Goal: Information Seeking & Learning: Learn about a topic

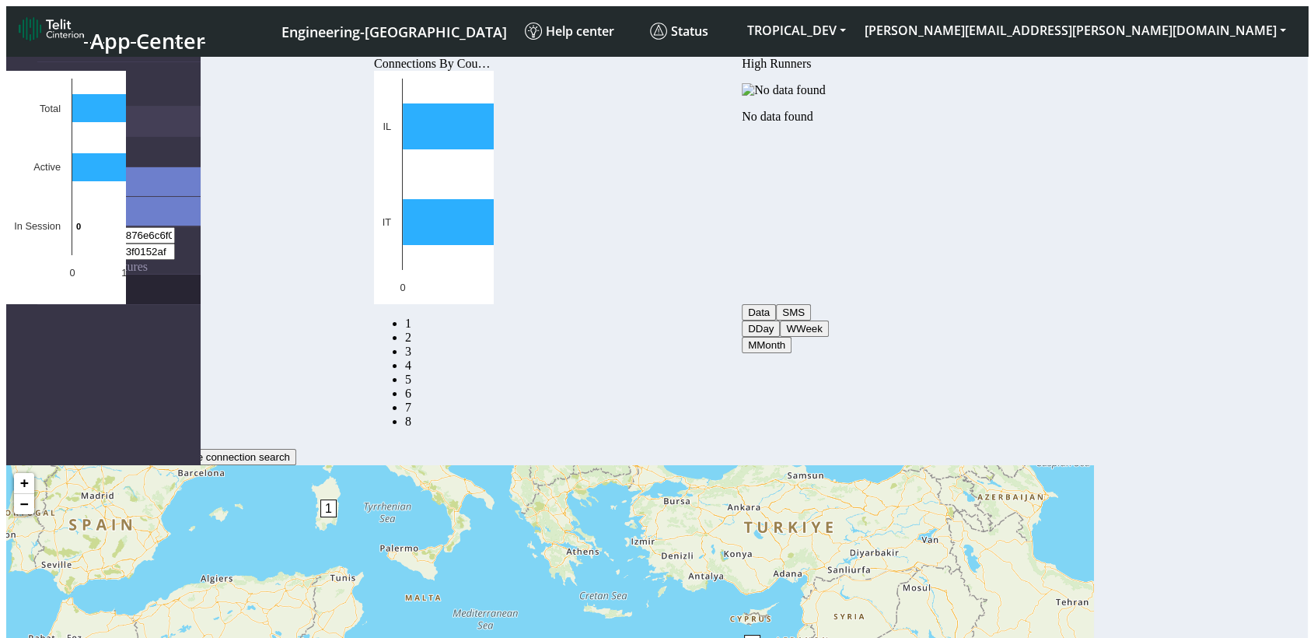
click at [37, 275] on link "eUICCs" at bounding box center [118, 290] width 163 height 30
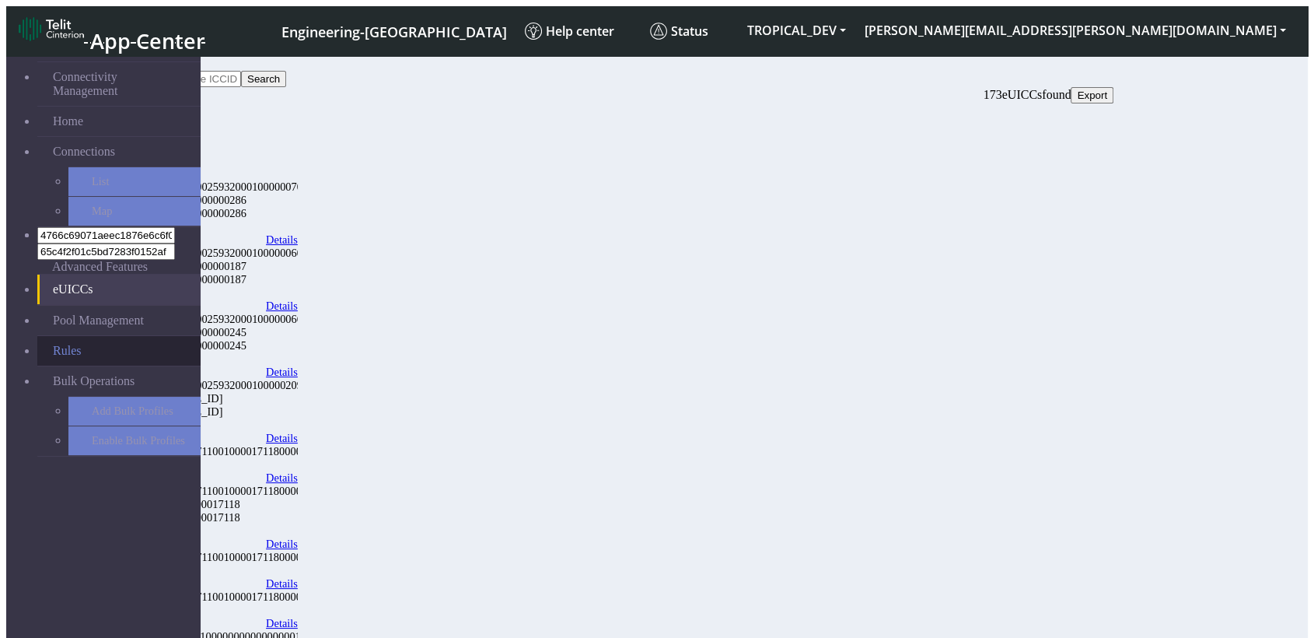
click at [52, 336] on link "Rules" at bounding box center [118, 351] width 163 height 30
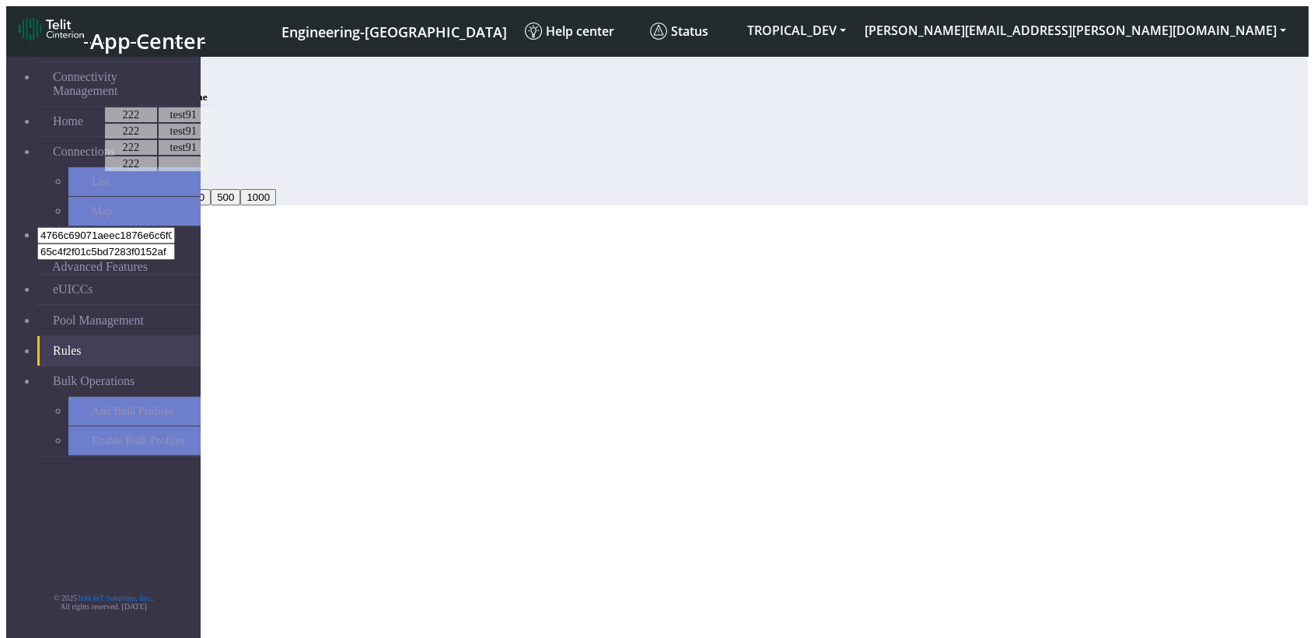
click at [68, 275] on link "eUICCs" at bounding box center [118, 290] width 163 height 30
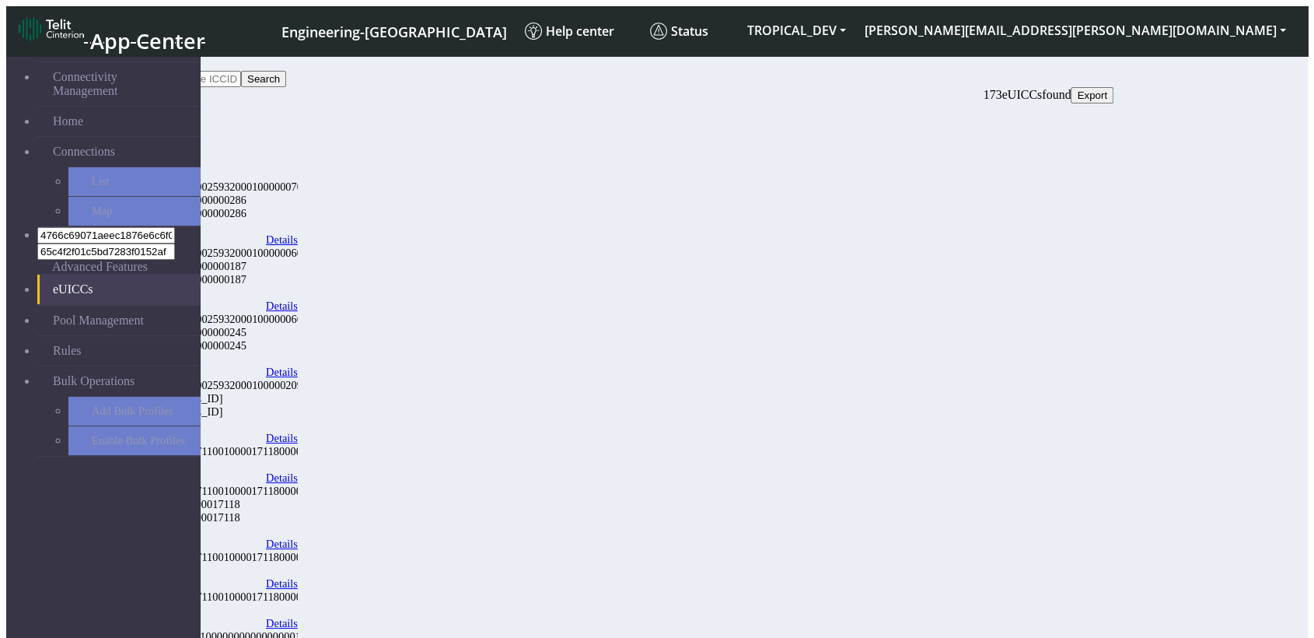
click at [298, 233] on link "Details" at bounding box center [282, 239] width 32 height 13
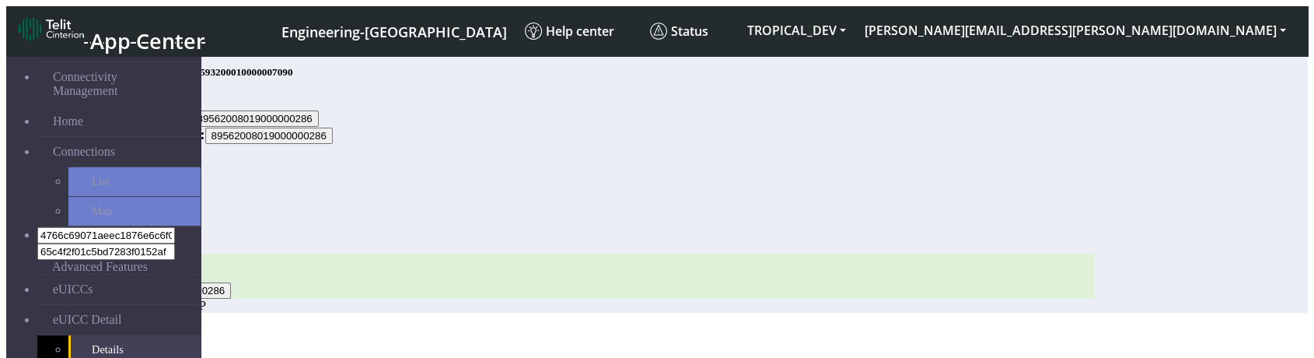
click at [506, 299] on div "Carrier Virtual CDP" at bounding box center [598, 306] width 991 height 14
click at [88, 275] on link "eUICCs" at bounding box center [118, 290] width 163 height 30
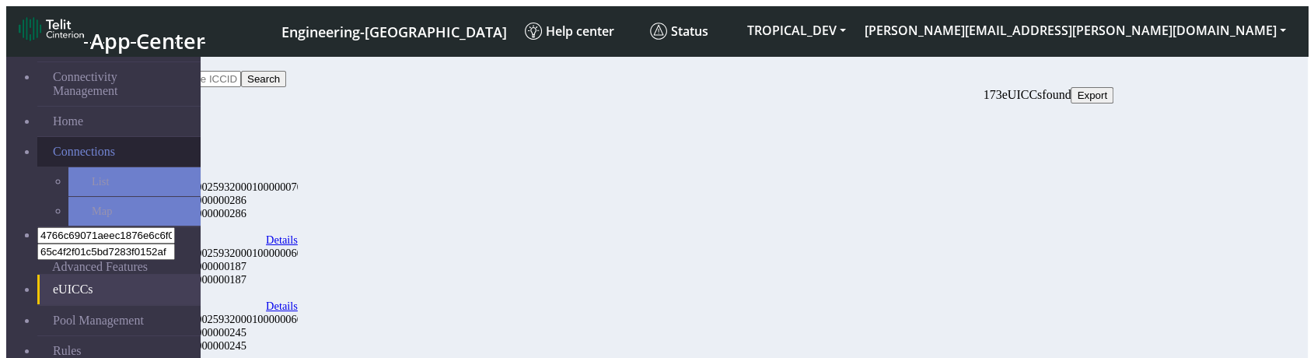
click at [110, 137] on link "Connections" at bounding box center [118, 152] width 163 height 30
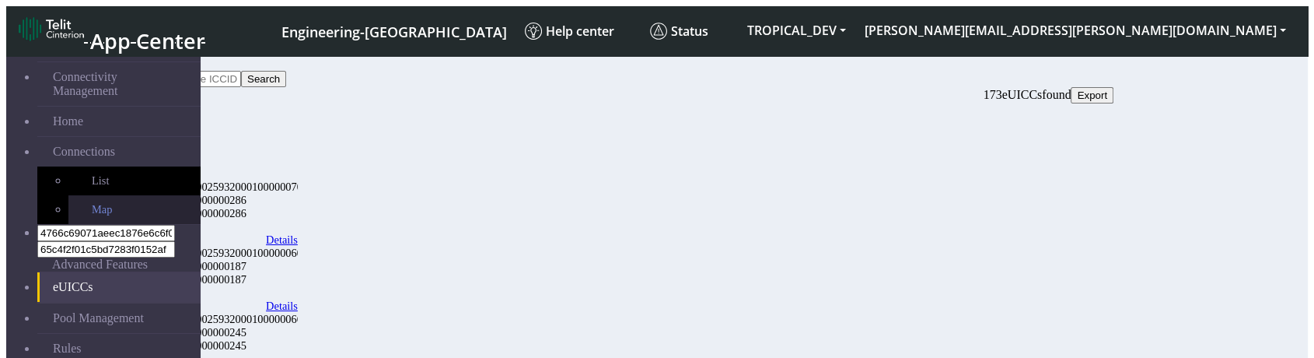
click at [68, 195] on link "Map" at bounding box center [134, 209] width 132 height 29
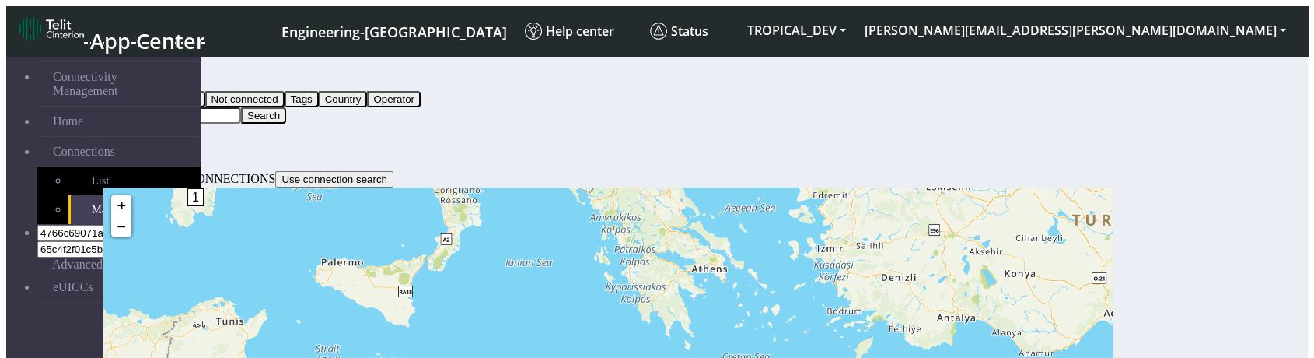
click at [144, 80] on button "Query" at bounding box center [123, 83] width 40 height 16
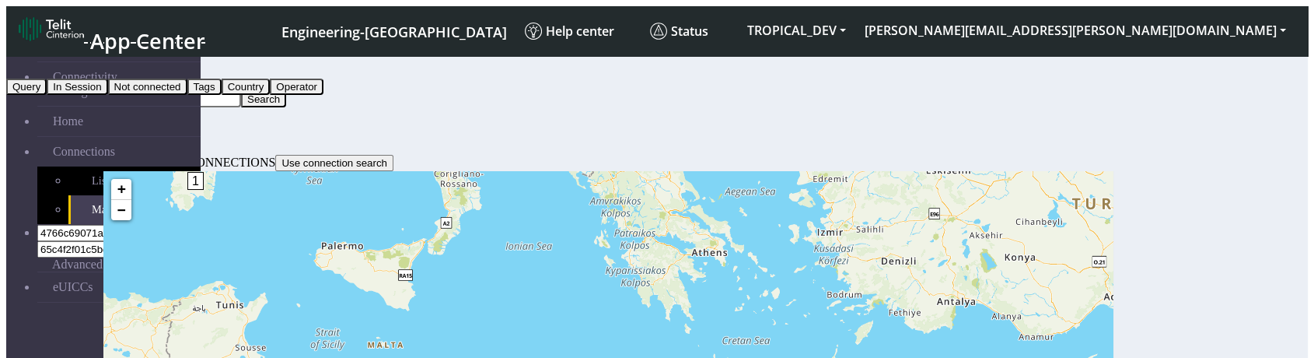
click at [222, 95] on button "Tags" at bounding box center [204, 87] width 34 height 16
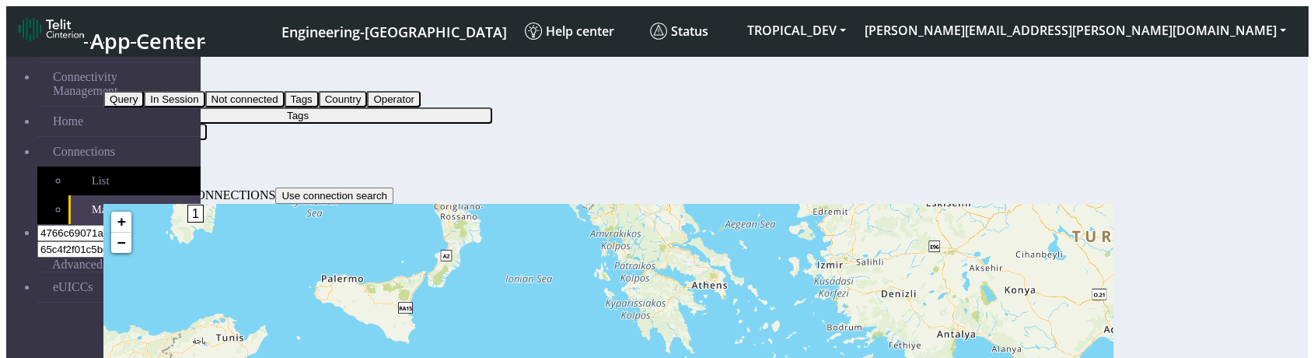
click at [470, 107] on button "Tags" at bounding box center [297, 115] width 389 height 16
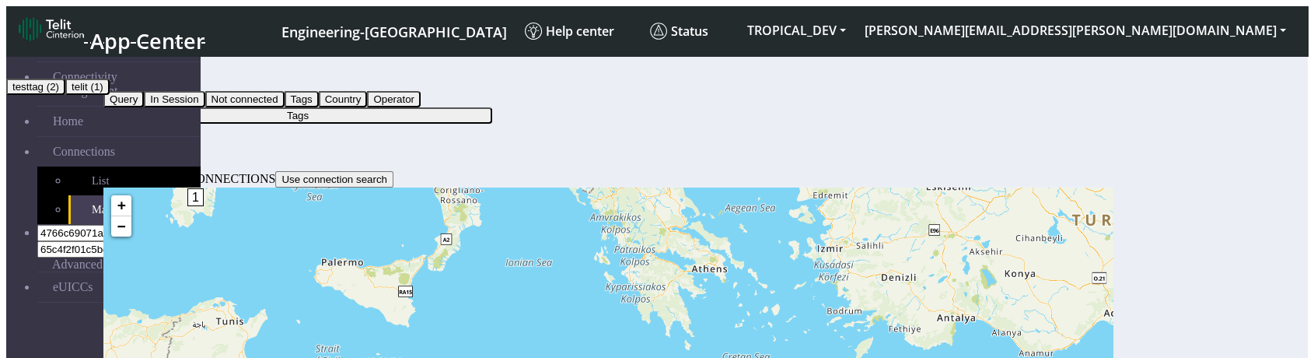
click at [65, 95] on button "testtag (2)" at bounding box center [35, 87] width 59 height 16
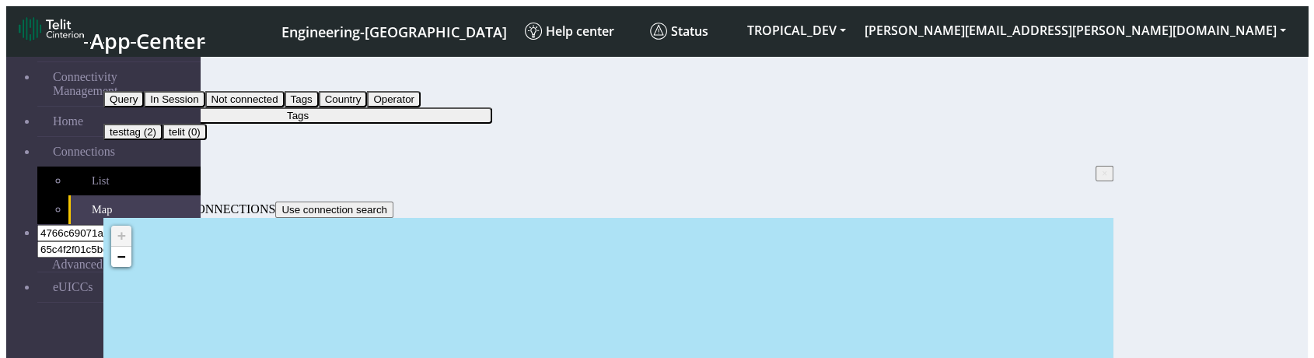
click at [95, 169] on link "List" at bounding box center [134, 180] width 132 height 29
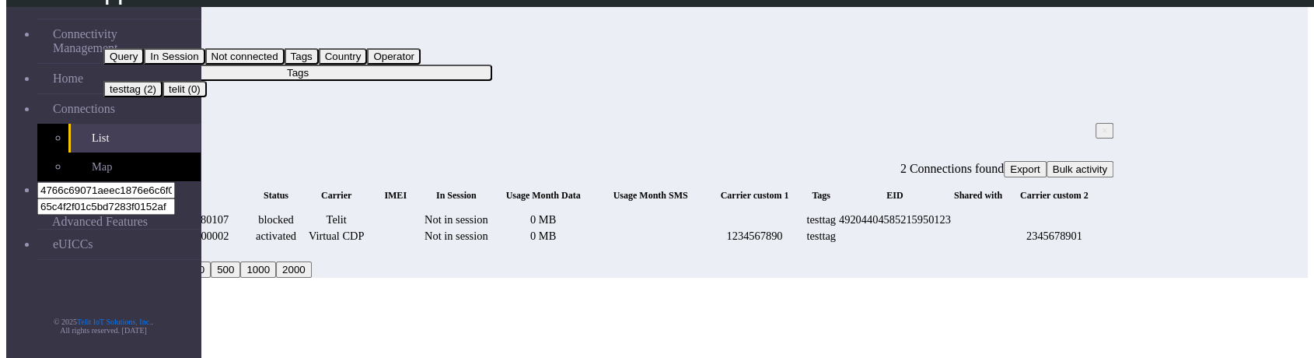
scroll to position [0, 344]
click at [1308, 213] on link "Details" at bounding box center [1324, 219] width 32 height 13
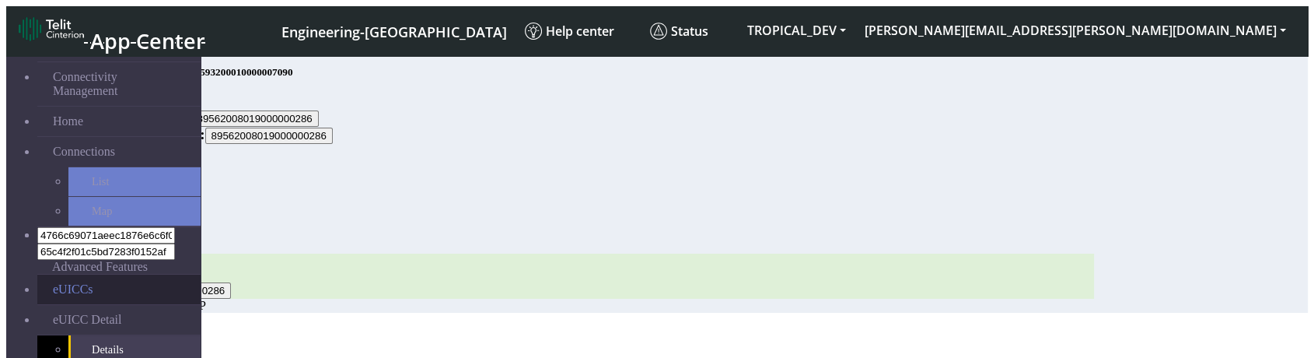
click at [66, 275] on link "eUICCs" at bounding box center [118, 290] width 163 height 30
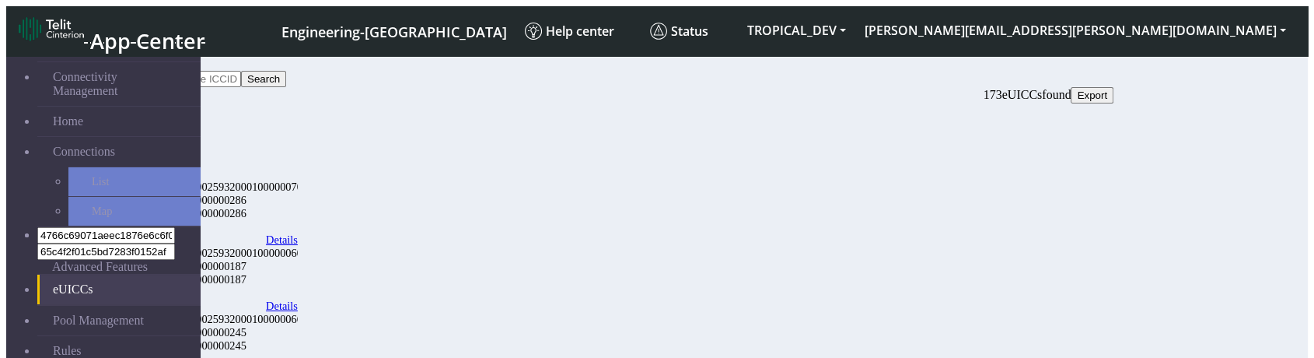
click at [241, 83] on input "Search..." at bounding box center [172, 79] width 138 height 16
paste input "89049033111110000000000000000157"
type input "89049033111110000000000000000157"
click at [286, 72] on button "Search" at bounding box center [263, 79] width 45 height 16
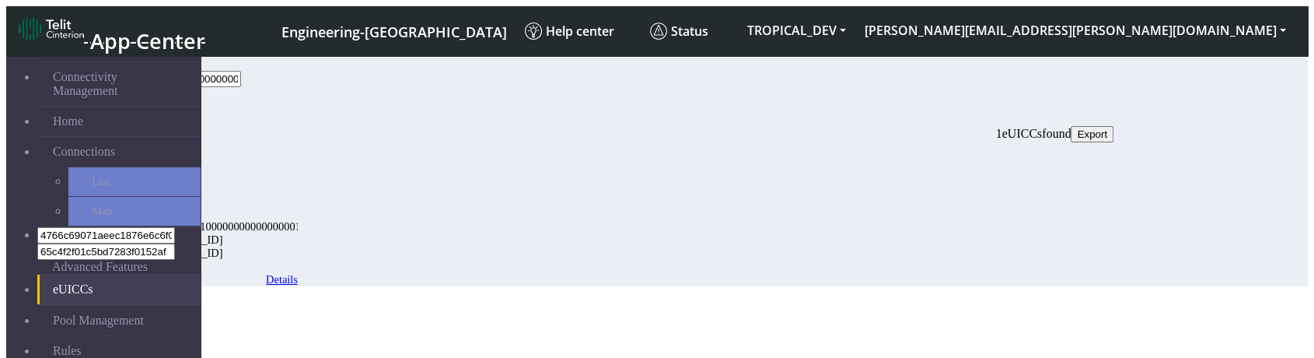
click at [298, 273] on div "Details" at bounding box center [216, 273] width 163 height 0
click at [298, 273] on link "Details" at bounding box center [282, 279] width 32 height 13
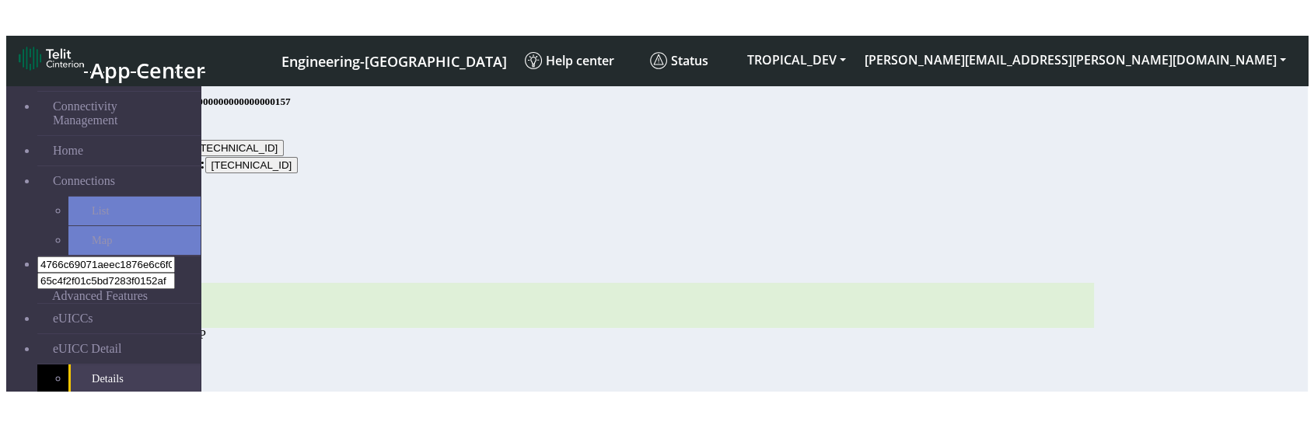
scroll to position [5, 0]
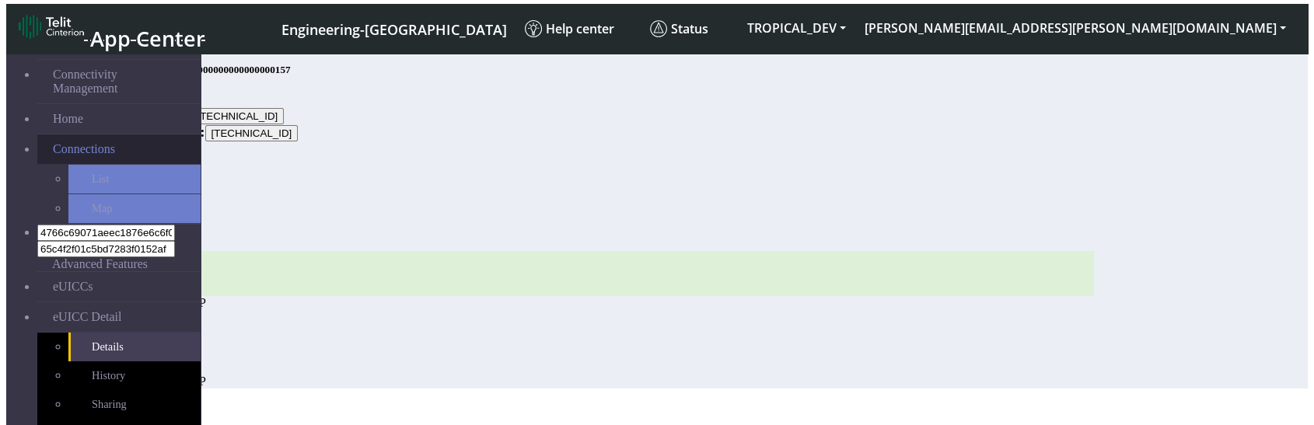
click at [72, 142] on span "Connections" at bounding box center [84, 149] width 62 height 14
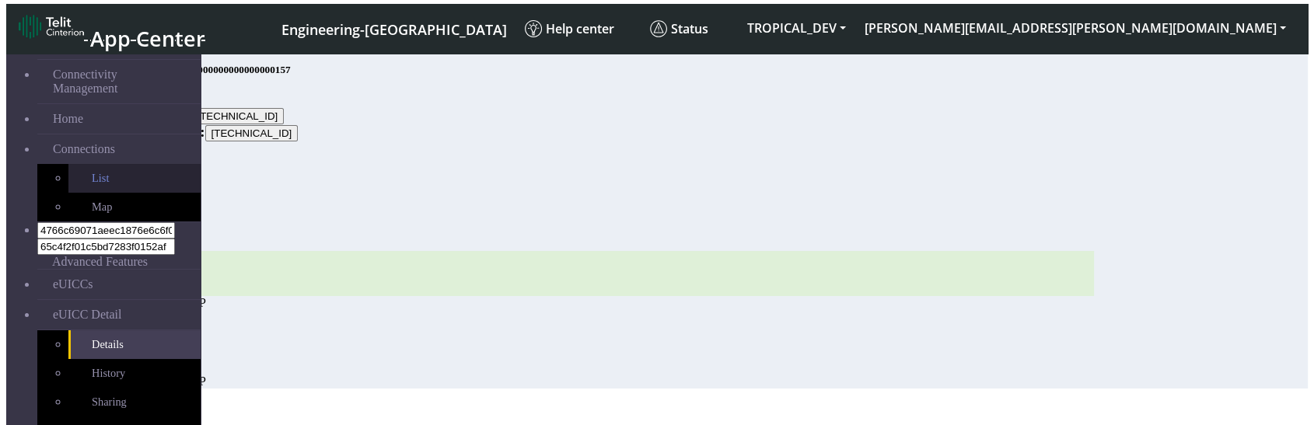
click at [93, 164] on link "List" at bounding box center [134, 178] width 132 height 29
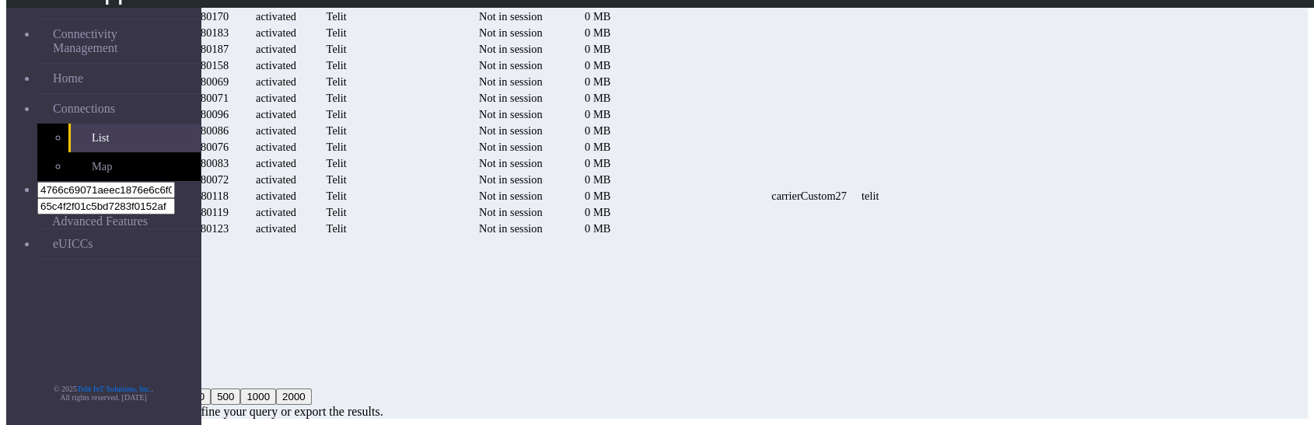
scroll to position [0, 1209]
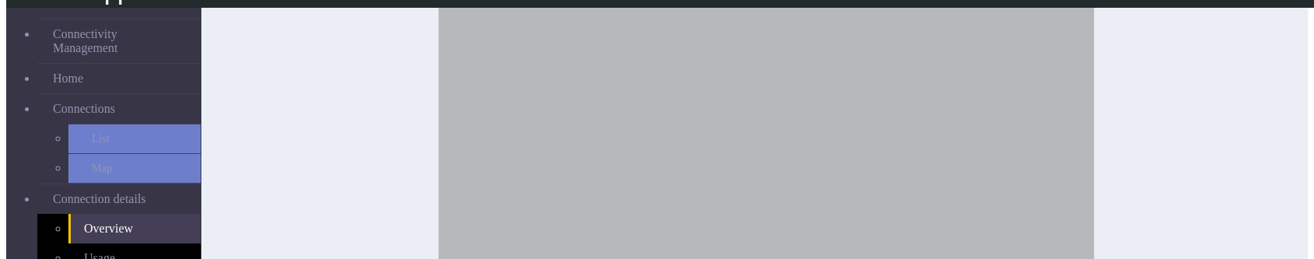
scroll to position [518, 0]
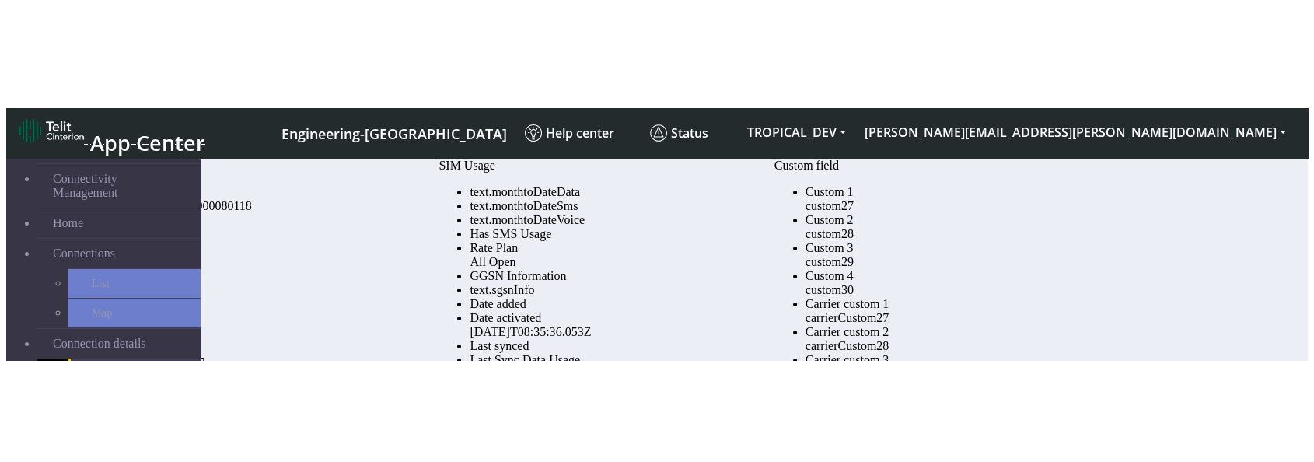
scroll to position [370, 0]
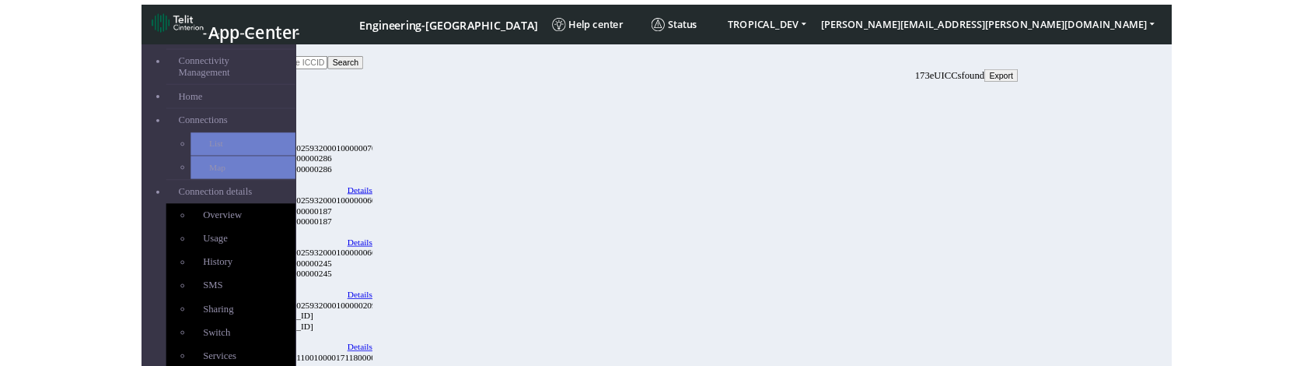
scroll to position [266, 0]
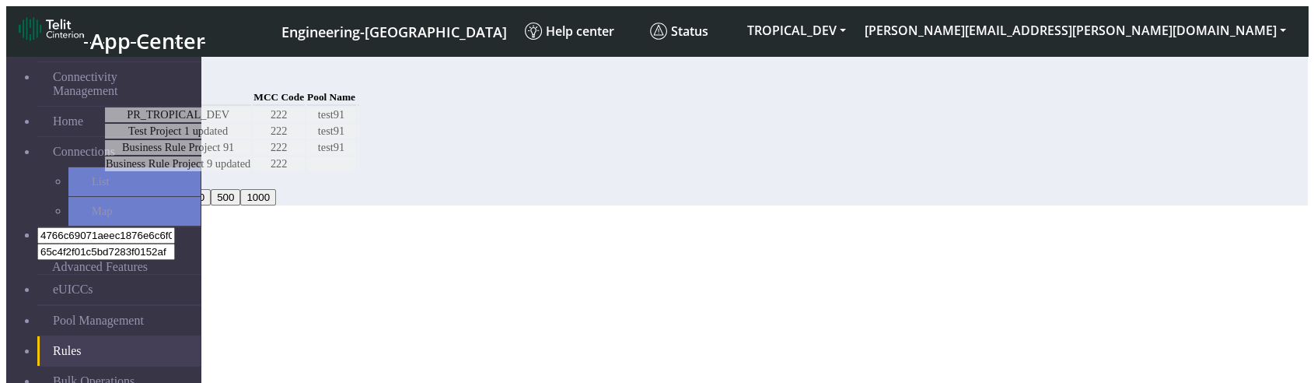
click at [251, 106] on th at bounding box center [178, 97] width 146 height 17
